Goal: Information Seeking & Learning: Learn about a topic

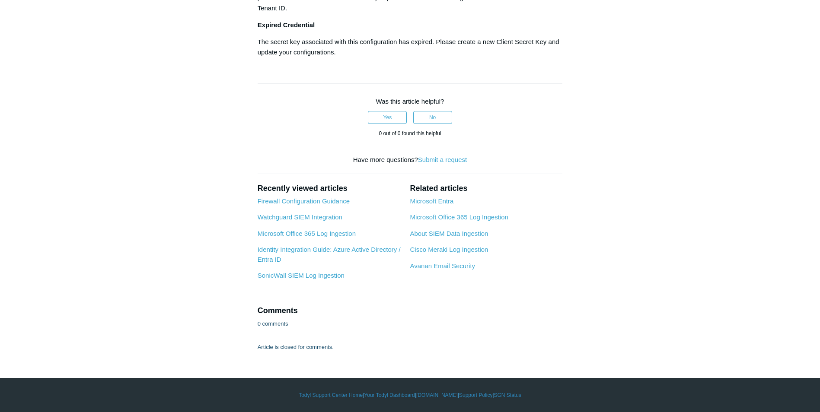
scroll to position [4839, 0]
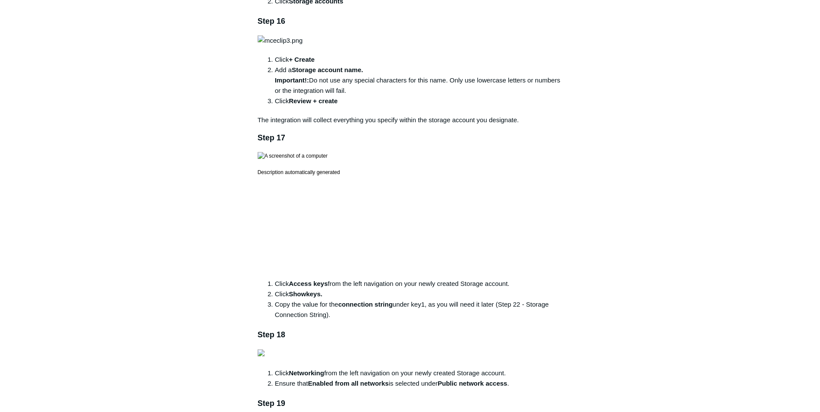
scroll to position [1728, 0]
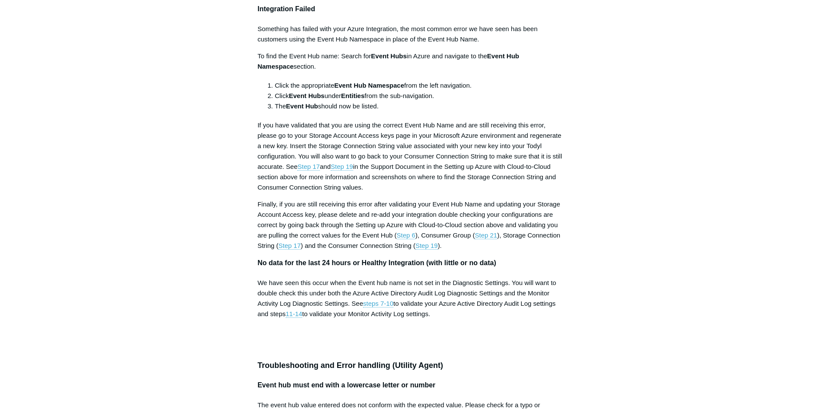
scroll to position [3543, 0]
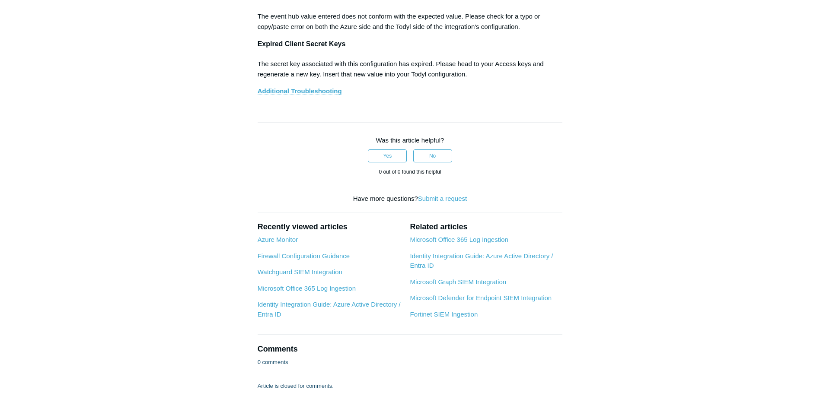
scroll to position [4018, 0]
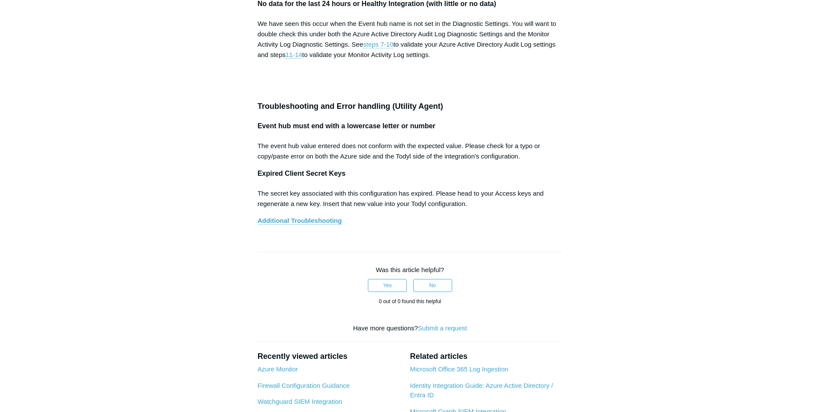
scroll to position [3629, 0]
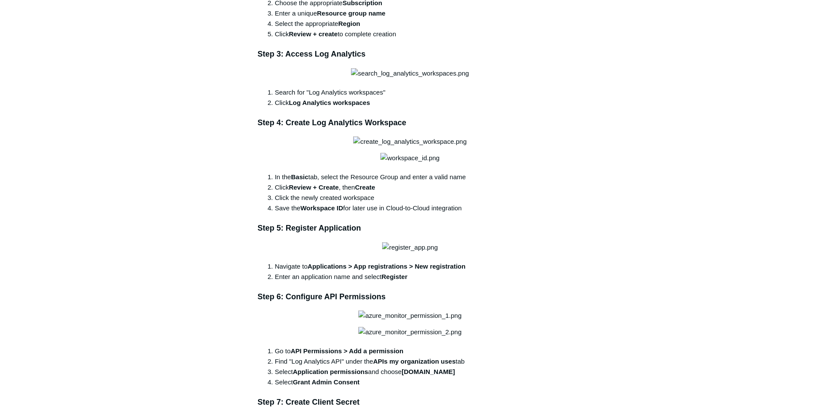
scroll to position [346, 0]
